Goal: Task Accomplishment & Management: Manage account settings

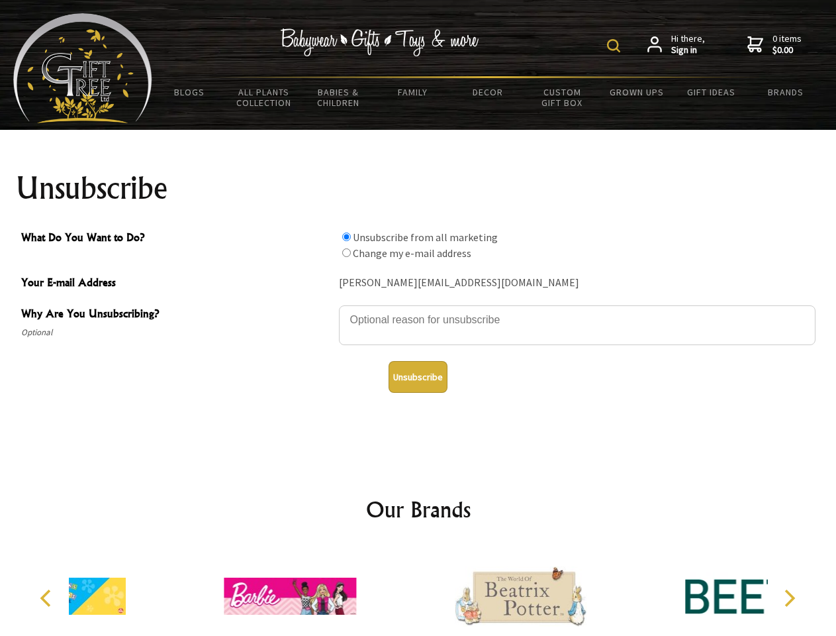
click at [616, 46] on img at bounding box center [613, 45] width 13 height 13
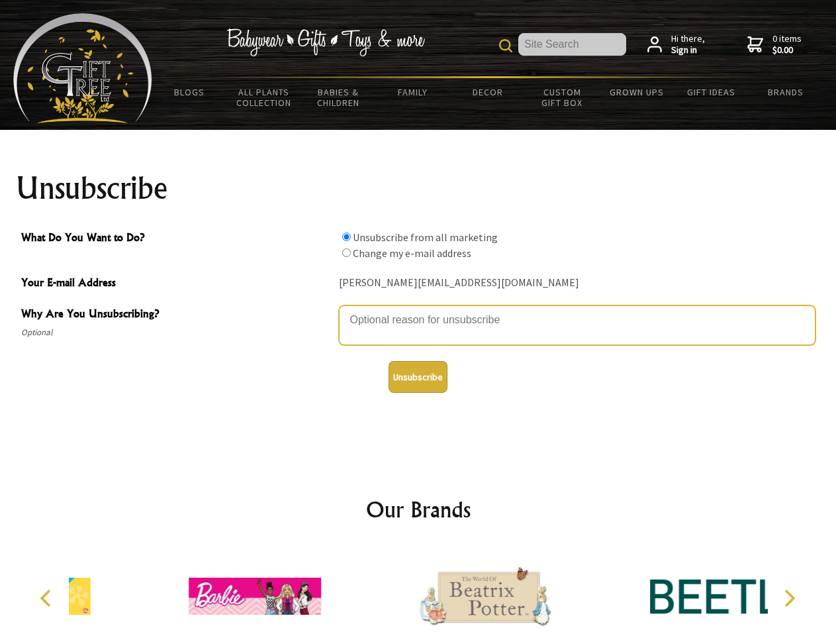
click at [419, 310] on textarea "Why Are You Unsubscribing?" at bounding box center [577, 325] width 477 height 40
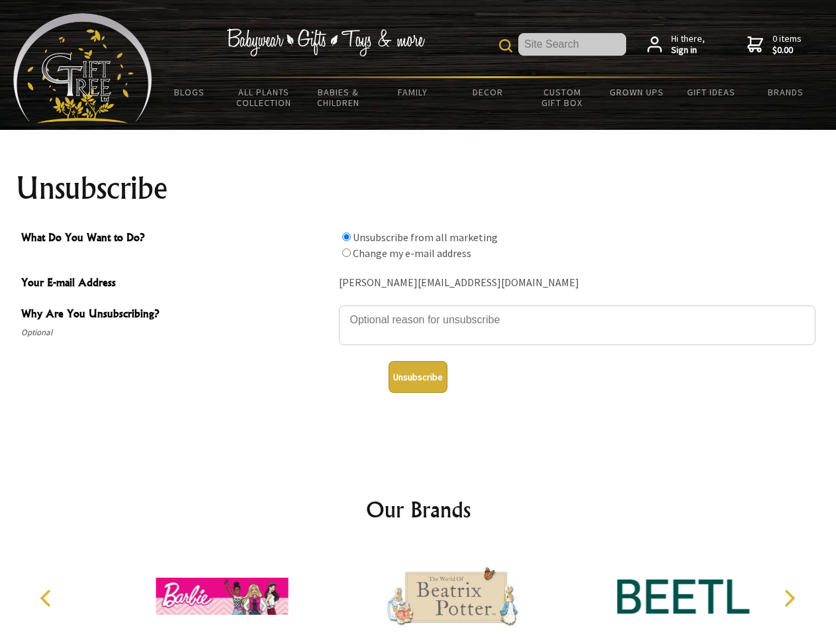
click at [346, 236] on input "What Do You Want to Do?" at bounding box center [346, 236] width 9 height 9
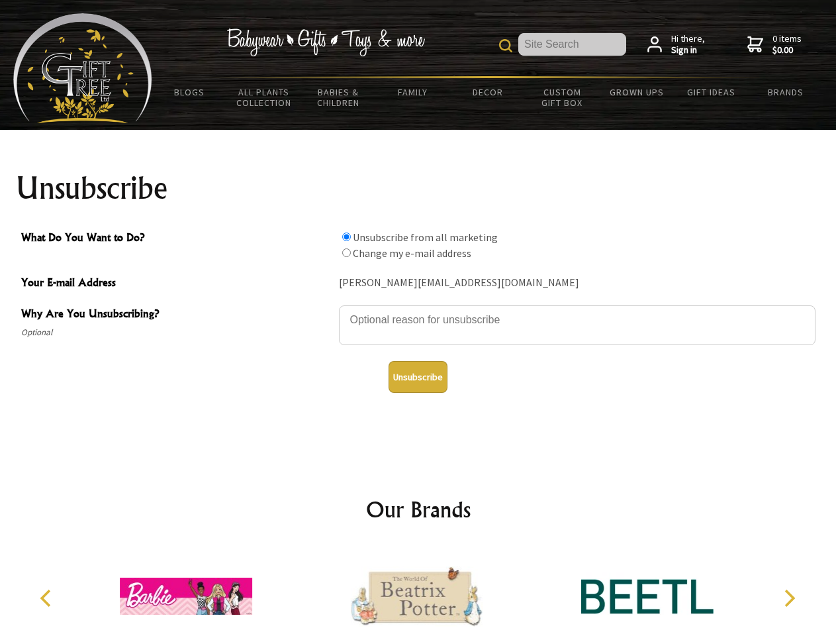
click at [346, 252] on input "What Do You Want to Do?" at bounding box center [346, 252] width 9 height 9
radio input "true"
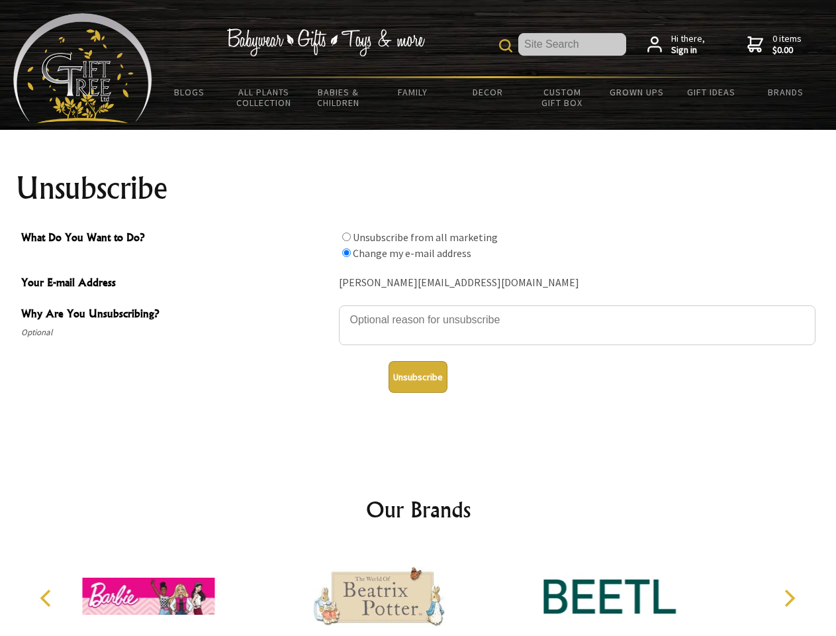
click at [418, 377] on button "Unsubscribe" at bounding box center [418, 377] width 59 height 32
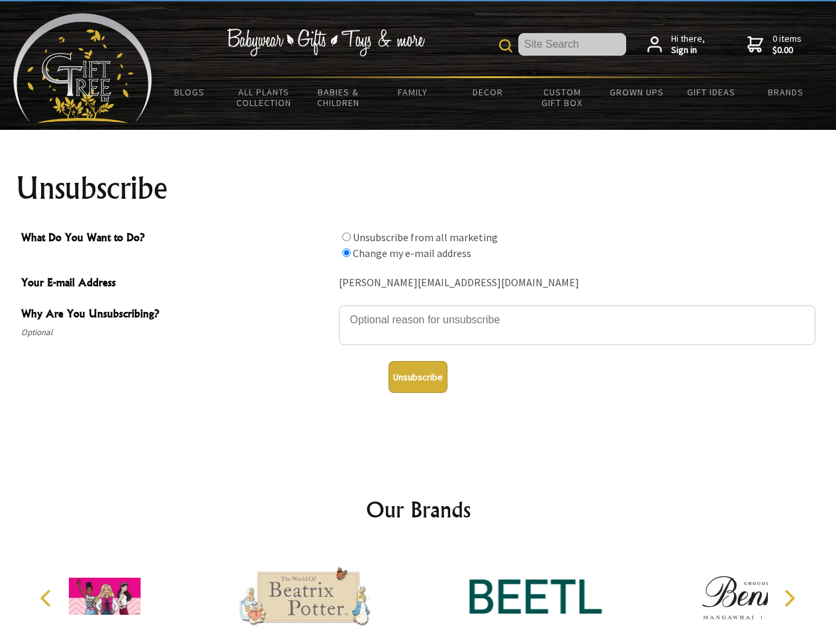
click at [419, 591] on div at bounding box center [304, 597] width 230 height 103
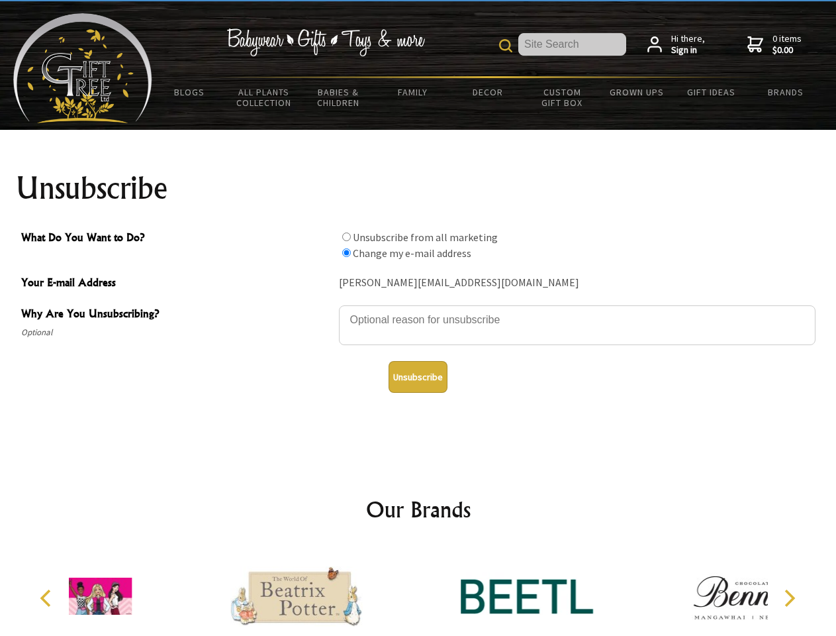
click at [48, 598] on icon "Previous" at bounding box center [46, 597] width 17 height 17
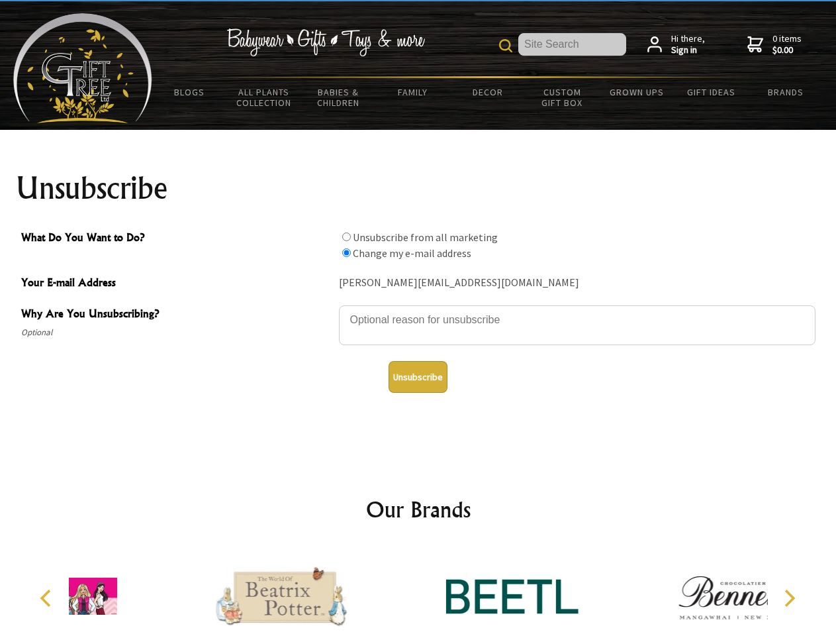
click at [789, 598] on icon "Next" at bounding box center [788, 597] width 17 height 17
